Goal: Information Seeking & Learning: Learn about a topic

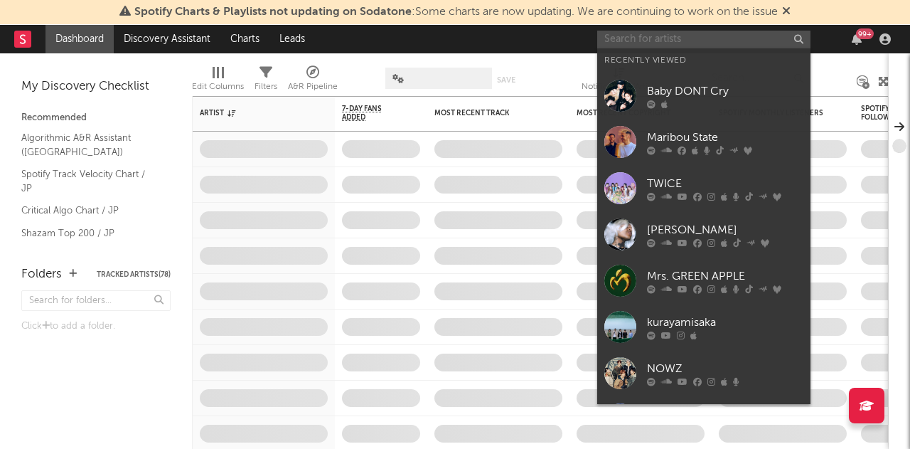
click at [714, 33] on input "text" at bounding box center [703, 40] width 213 height 18
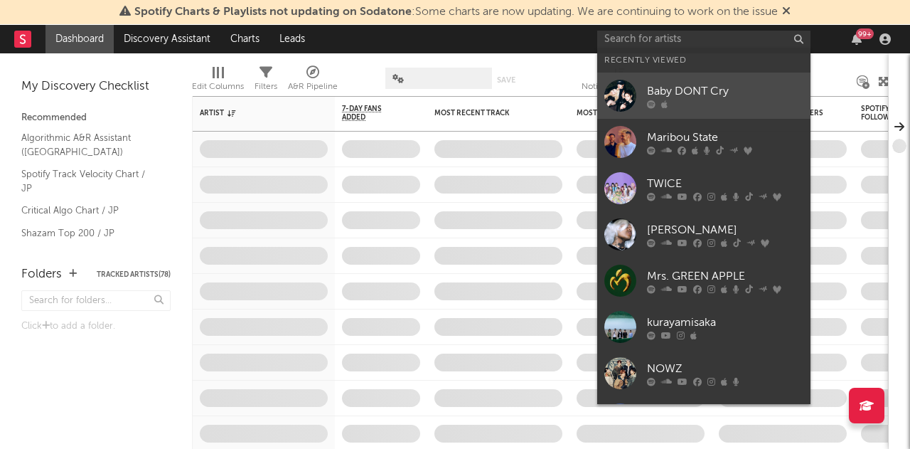
click at [725, 89] on div "Baby DONT Cry" at bounding box center [725, 91] width 156 height 17
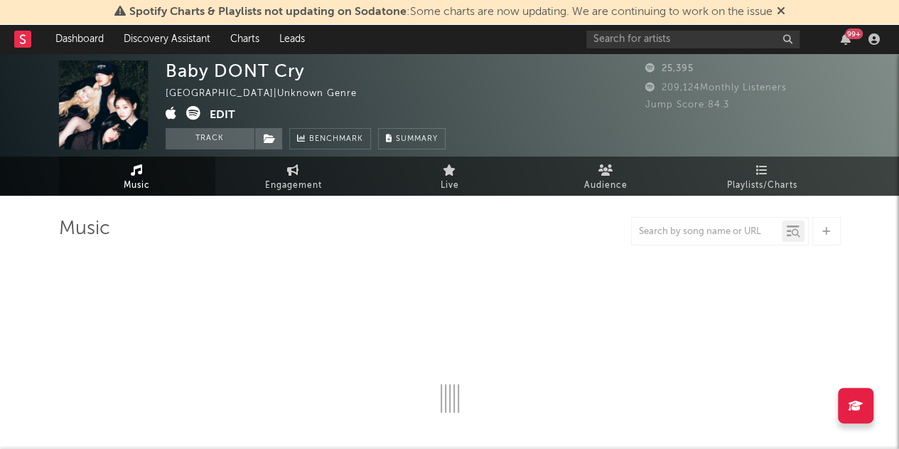
select select "1w"
